Goal: Download file/media

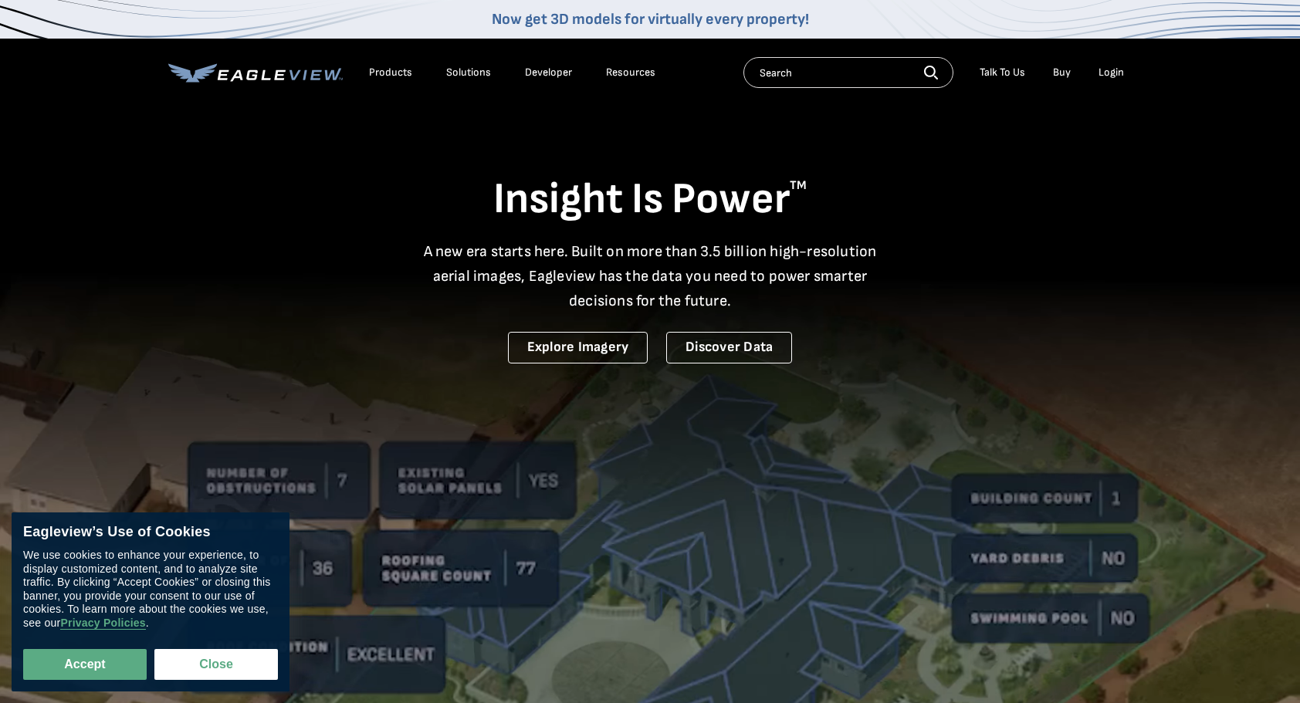
click at [1113, 72] on div "Login" at bounding box center [1110, 73] width 25 height 14
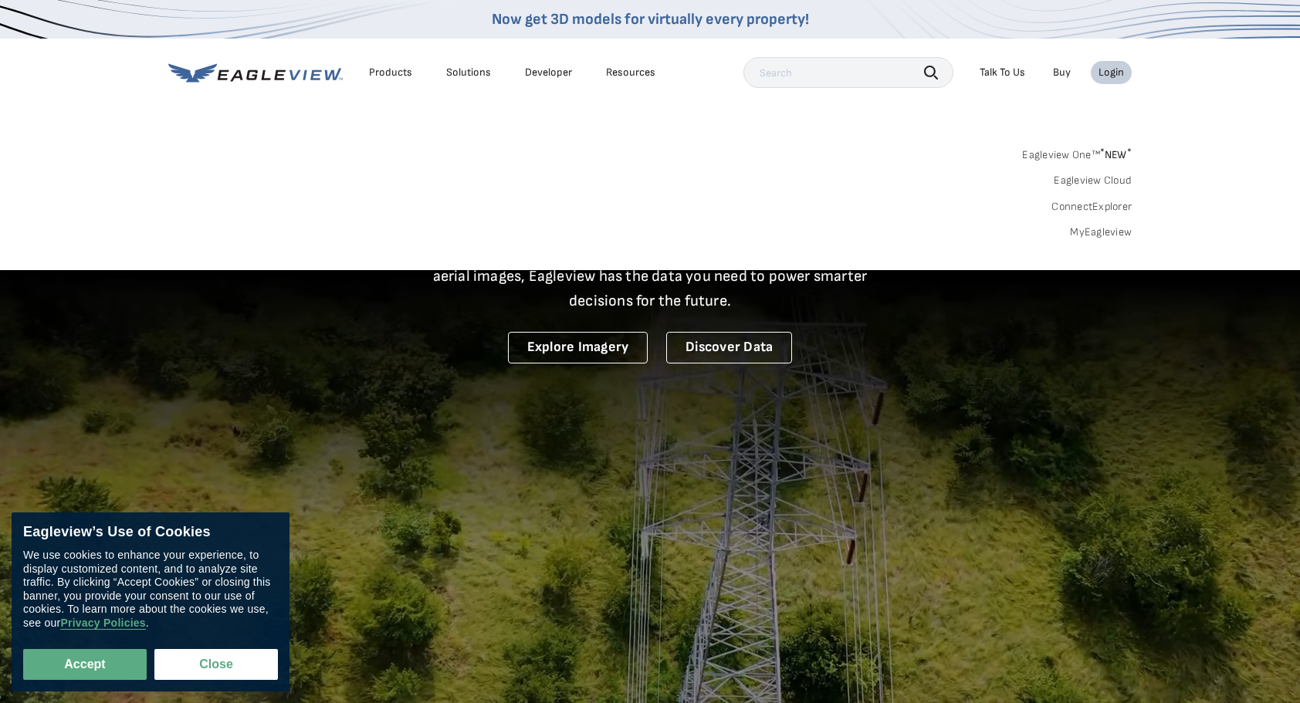
click at [1102, 237] on link "MyEagleview" at bounding box center [1101, 232] width 62 height 14
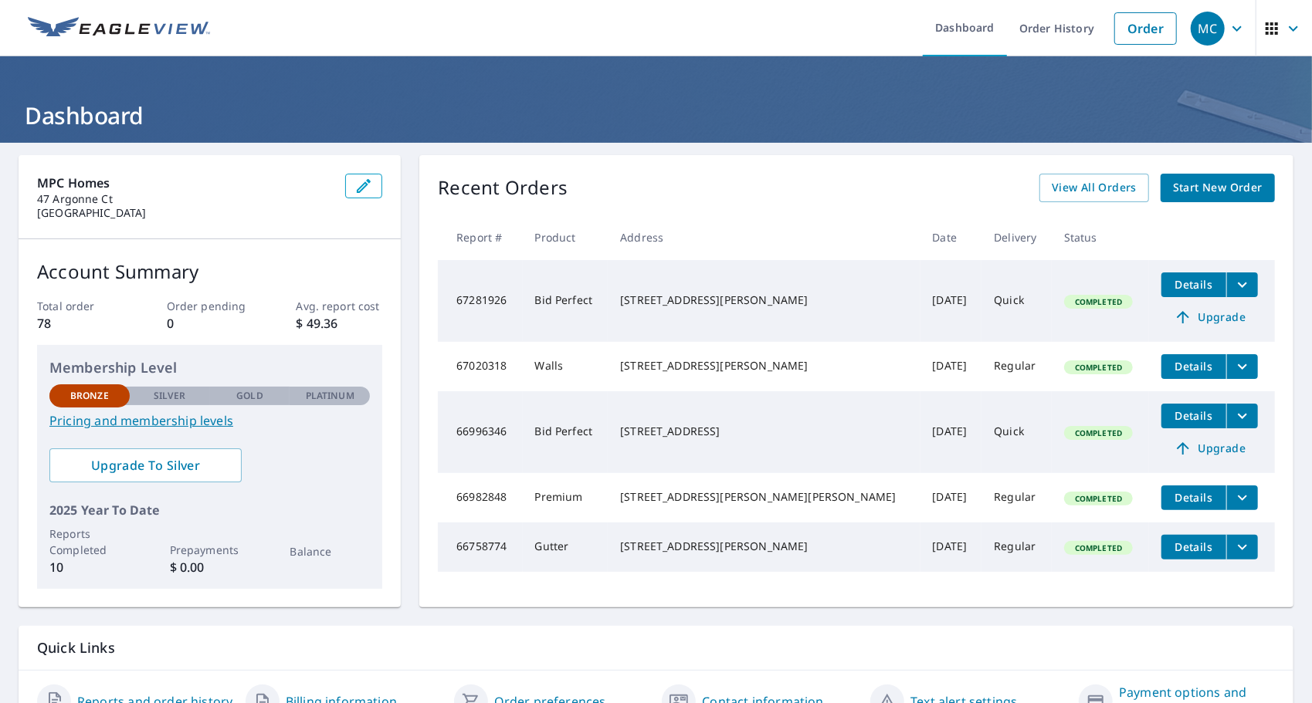
click at [1170, 418] on span "Details" at bounding box center [1193, 415] width 46 height 15
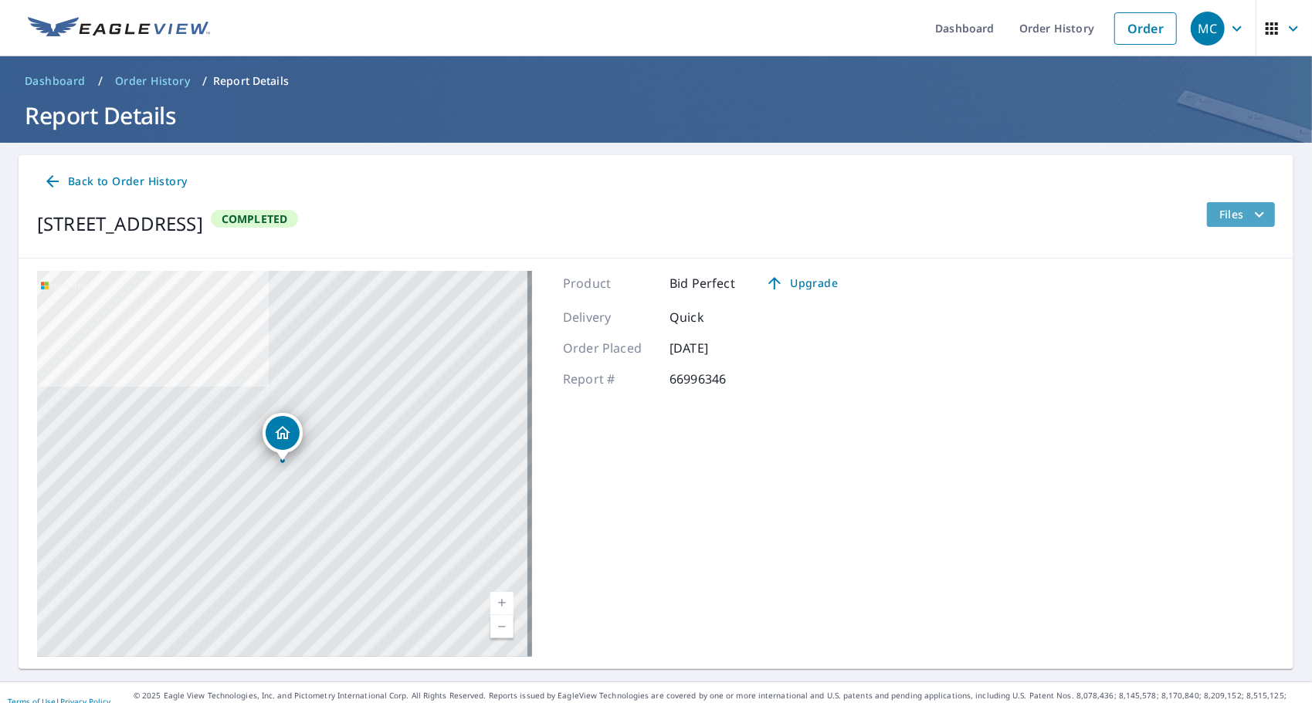
click at [1223, 210] on span "Files" at bounding box center [1243, 214] width 49 height 19
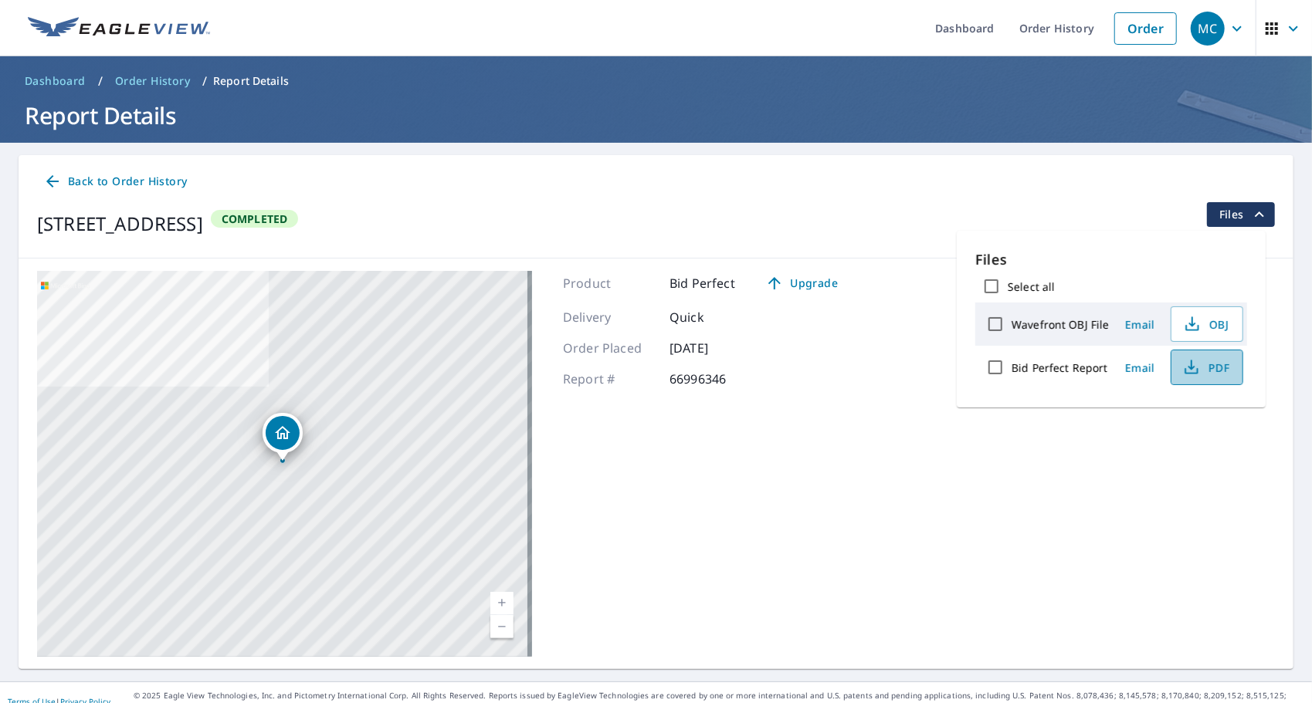
click at [1191, 369] on icon "button" at bounding box center [1191, 367] width 19 height 19
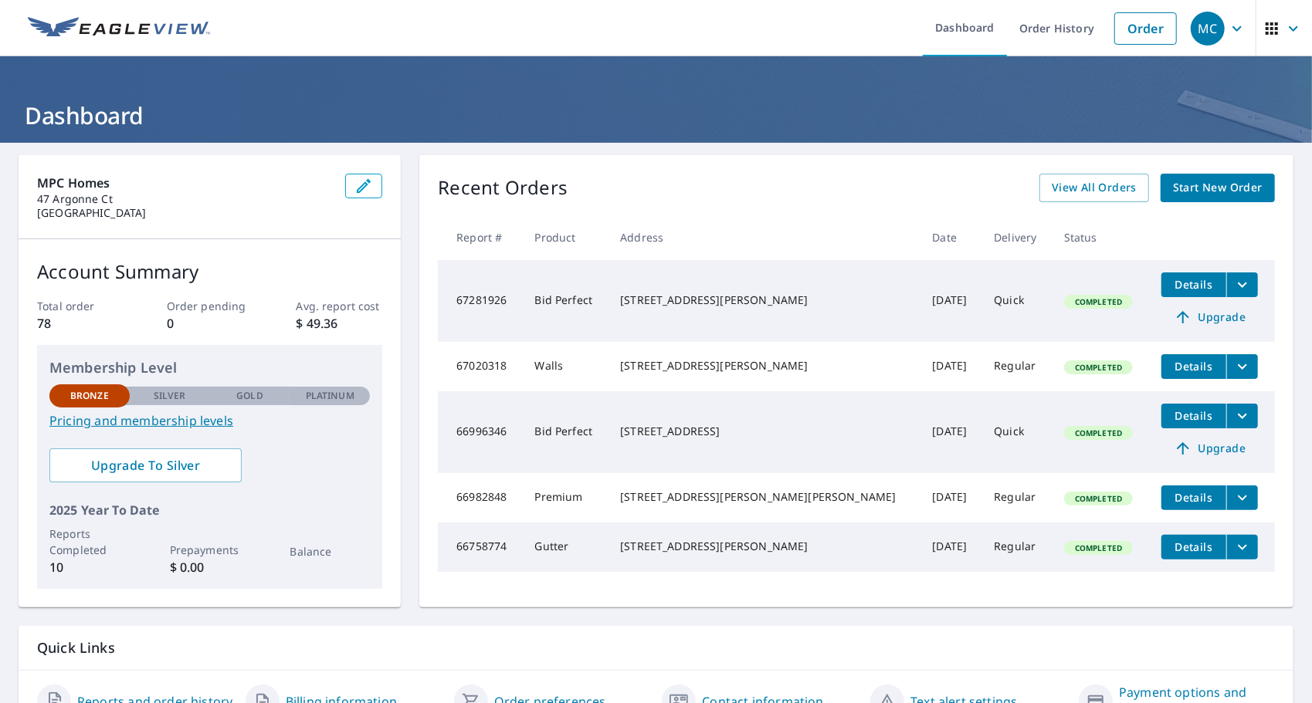
click at [1233, 366] on icon "filesDropdownBtn-67020318" at bounding box center [1242, 366] width 19 height 19
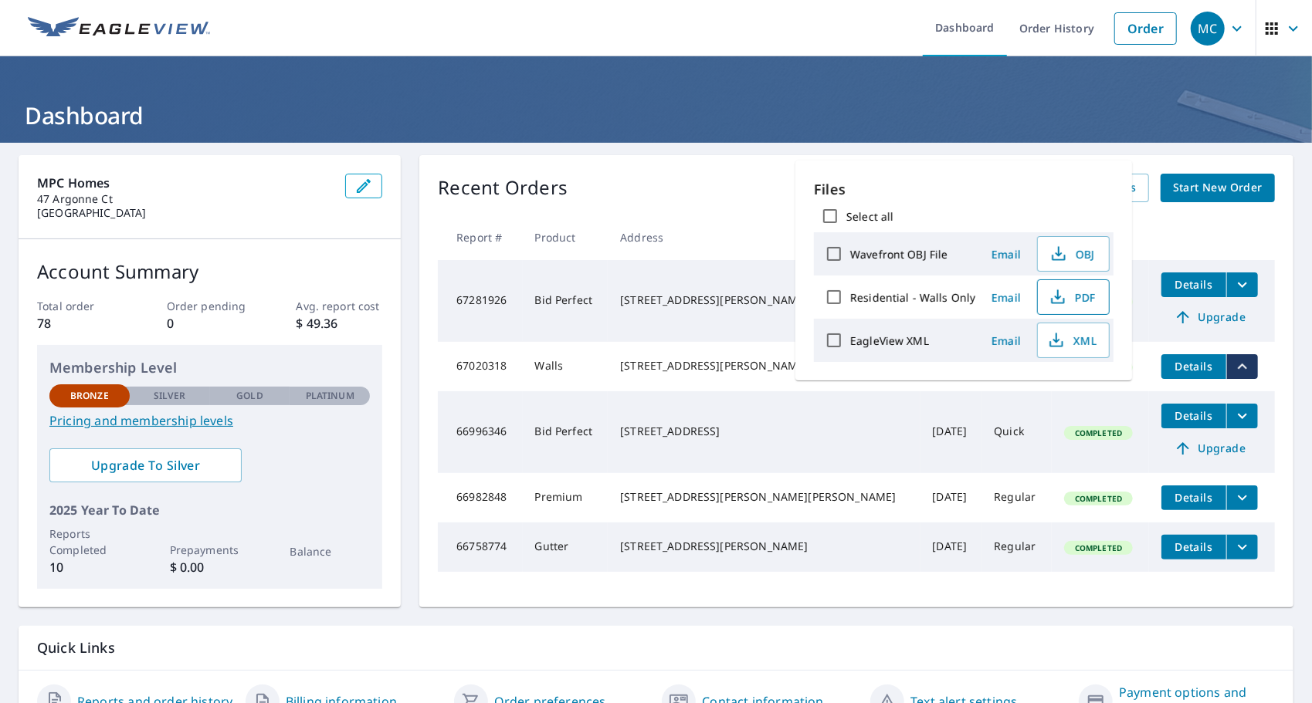
click at [1067, 298] on span "PDF" at bounding box center [1071, 297] width 49 height 19
drag, startPoint x: 647, startPoint y: 364, endPoint x: 661, endPoint y: 359, distance: 14.9
click at [661, 359] on div "26216 Bubbling Brook Dr Foristell, MO 63348" at bounding box center [763, 365] width 287 height 15
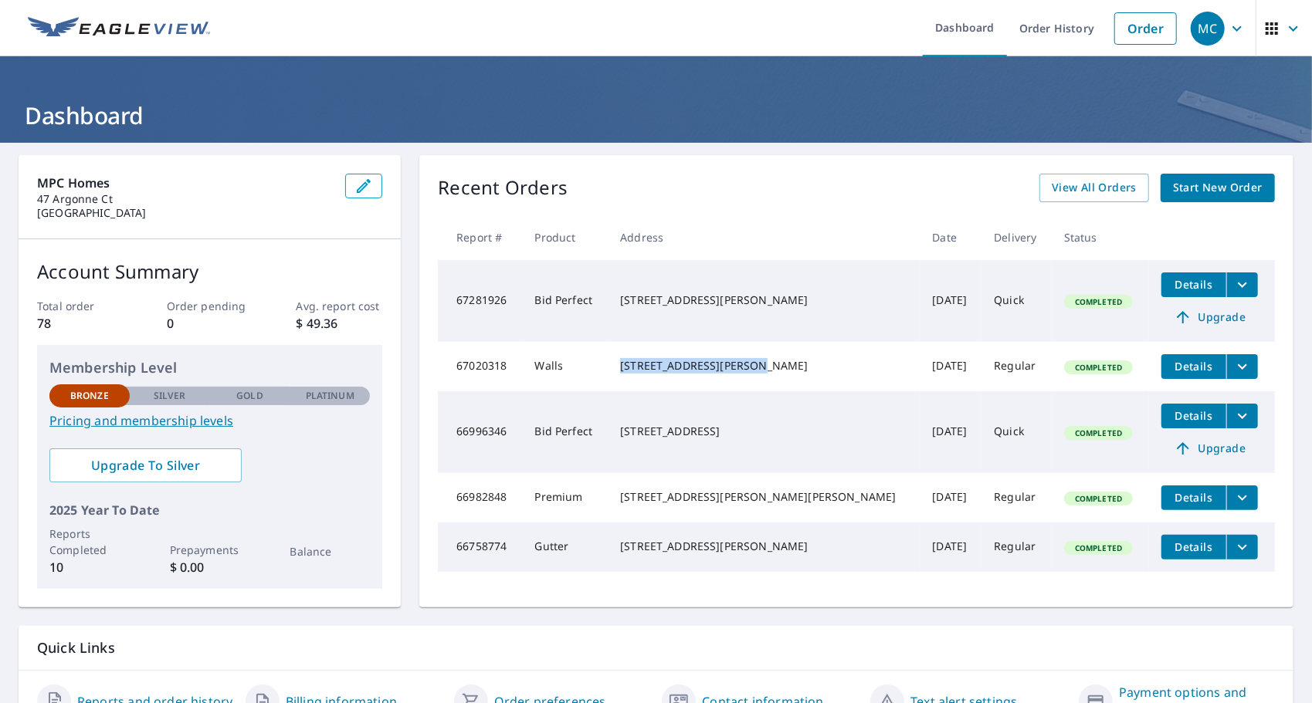
drag, startPoint x: 661, startPoint y: 359, endPoint x: 772, endPoint y: 357, distance: 111.2
click at [772, 358] on div "26216 Bubbling Brook Dr Foristell, MO 63348" at bounding box center [763, 365] width 287 height 15
drag, startPoint x: 772, startPoint y: 357, endPoint x: 752, endPoint y: 363, distance: 21.0
copy div "26216 Bubbling Brook Dr"
